Goal: Book appointment/travel/reservation

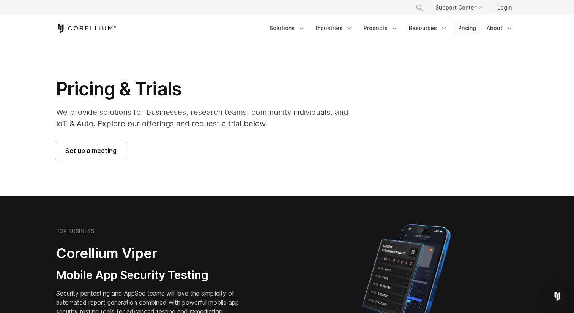
click at [466, 26] on link "Pricing" at bounding box center [467, 28] width 27 height 14
click at [470, 33] on link "Pricing" at bounding box center [467, 28] width 27 height 14
click at [506, 9] on link "Login" at bounding box center [504, 8] width 27 height 14
click at [285, 31] on link "Solutions" at bounding box center [287, 28] width 45 height 14
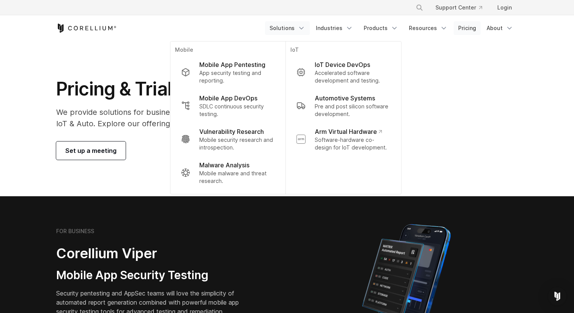
click at [461, 29] on link "Pricing" at bounding box center [467, 28] width 27 height 14
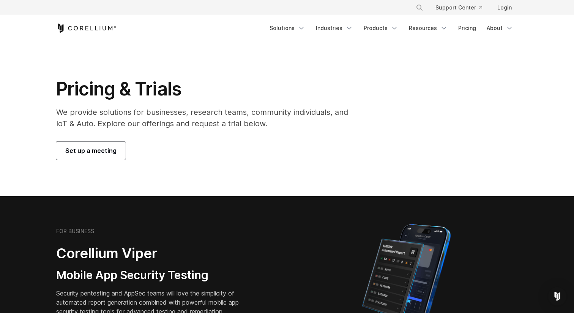
click at [93, 153] on span "Set up a meeting" at bounding box center [90, 150] width 51 height 9
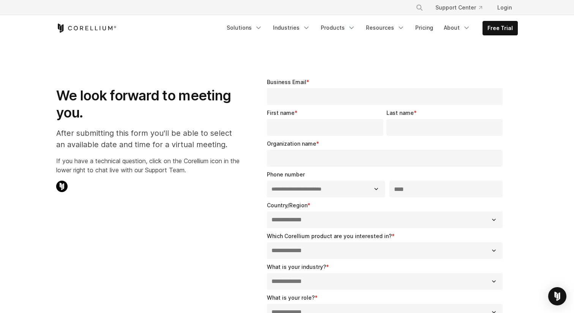
select select "**"
